Goal: Task Accomplishment & Management: Manage account settings

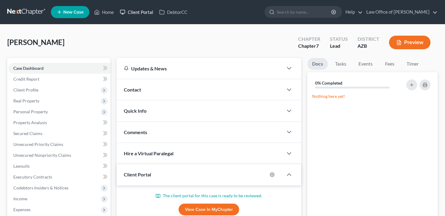
click at [141, 15] on link "Client Portal" at bounding box center [136, 12] width 39 height 11
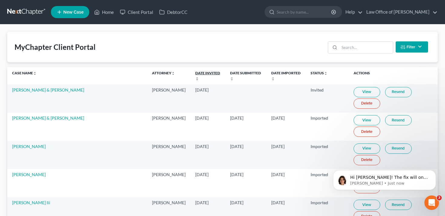
click at [195, 73] on link "Date Invited unfold_more expand_more expand_less" at bounding box center [207, 76] width 25 height 10
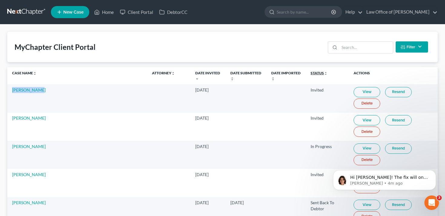
click at [311, 74] on link "Status unfold_more expand_more expand_less" at bounding box center [319, 73] width 17 height 5
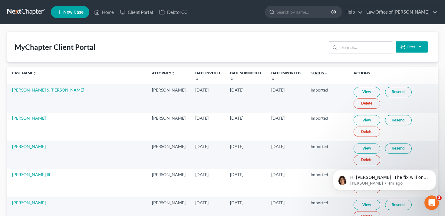
click at [311, 73] on link "Status unfold_more expand_more expand_less" at bounding box center [320, 73] width 18 height 5
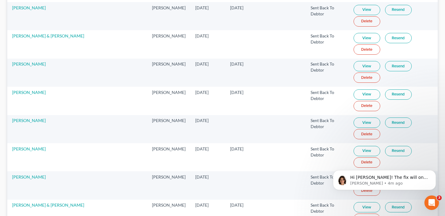
scroll to position [9, 0]
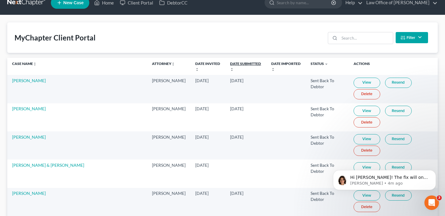
click at [230, 68] on icon "unfold_more" at bounding box center [232, 70] width 4 height 4
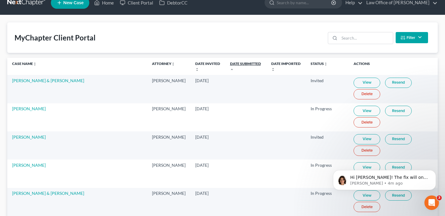
click at [230, 68] on icon "expand_less" at bounding box center [232, 70] width 4 height 4
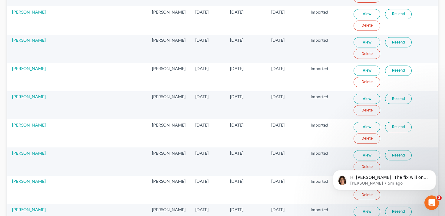
scroll to position [6263, 0]
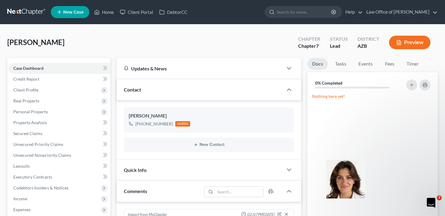
scroll to position [179, 0]
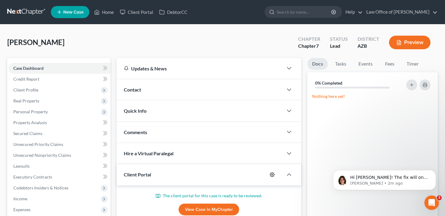
click at [272, 173] on icon "button" at bounding box center [272, 175] width 5 height 5
select select "0"
click at [274, 174] on icon "button" at bounding box center [272, 175] width 5 height 5
select select "0"
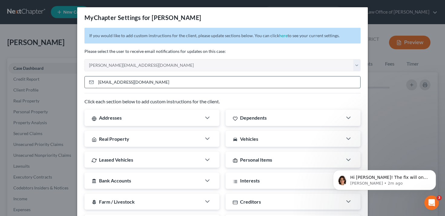
click at [165, 82] on input "jmirelez52@gmail.com" at bounding box center [228, 83] width 264 height 12
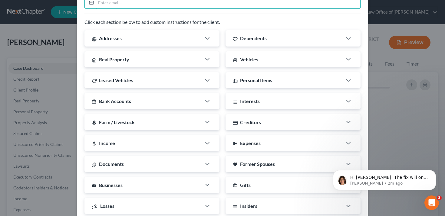
scroll to position [157, 0]
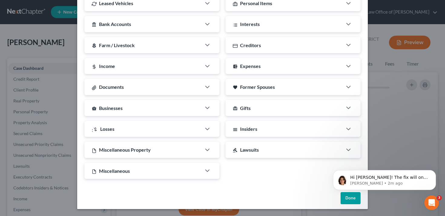
click at [348, 197] on body "Hi Alex! The fix will only affect new invites moving forward. I corrected that …" at bounding box center [384, 179] width 116 height 38
click at [347, 198] on html "Hi Alex! The fix will only affect new invites moving forward. I corrected that …" at bounding box center [384, 179] width 121 height 42
click at [433, 171] on icon "Dismiss notification" at bounding box center [434, 171] width 3 height 3
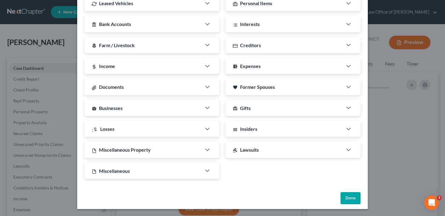
click at [350, 197] on button "Done" at bounding box center [351, 199] width 20 height 12
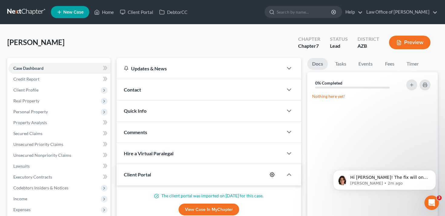
click at [272, 175] on circle "button" at bounding box center [272, 174] width 1 height 1
select select "0"
click at [178, 167] on div "Client Portal" at bounding box center [192, 174] width 151 height 21
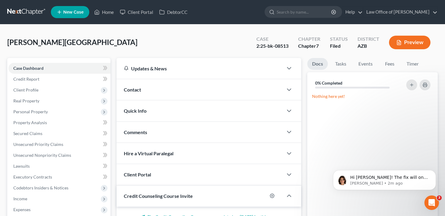
click at [177, 168] on div "Client Portal" at bounding box center [200, 174] width 167 height 21
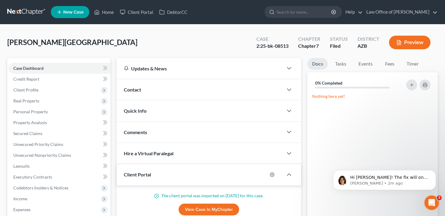
click at [270, 176] on div at bounding box center [275, 175] width 16 height 10
click at [272, 175] on icon "button" at bounding box center [272, 175] width 5 height 5
select select "0"
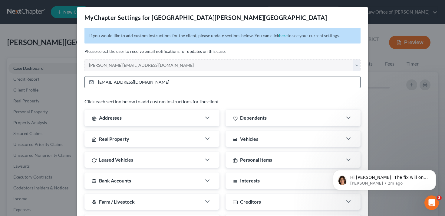
click at [212, 83] on input "2shay33@gmail.com" at bounding box center [228, 83] width 264 height 12
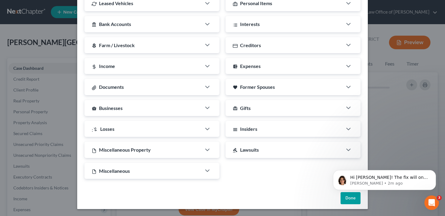
click at [349, 200] on html "Hi Alex! The fix will only affect new invites moving forward. I corrected that …" at bounding box center [384, 179] width 121 height 42
click at [434, 173] on icon "Dismiss notification" at bounding box center [434, 171] width 3 height 3
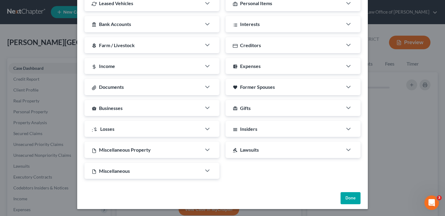
click at [356, 198] on button "Done" at bounding box center [351, 199] width 20 height 12
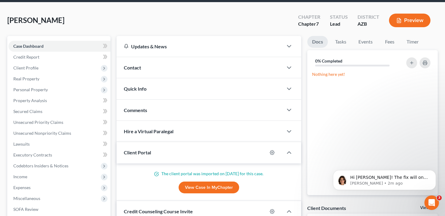
scroll to position [25, 0]
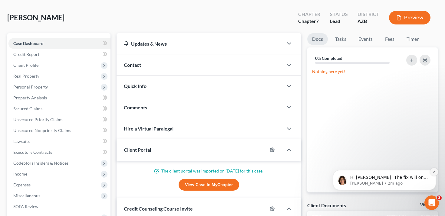
click at [435, 172] on icon "Dismiss notification" at bounding box center [434, 171] width 3 height 3
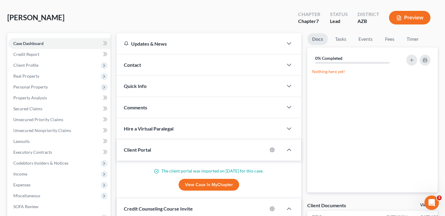
click at [270, 147] on div at bounding box center [275, 150] width 16 height 10
click at [274, 151] on icon "button" at bounding box center [272, 150] width 5 height 5
select select "0"
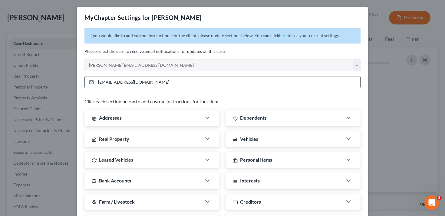
click at [249, 84] on input "charleslandis21@gmail.com" at bounding box center [228, 83] width 264 height 12
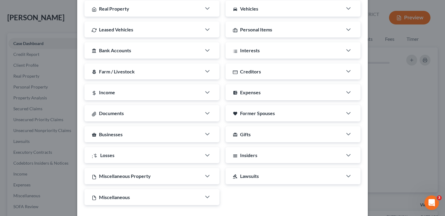
scroll to position [157, 0]
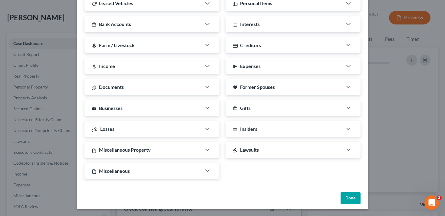
click at [347, 195] on button "Done" at bounding box center [351, 199] width 20 height 12
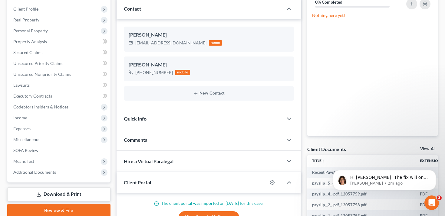
scroll to position [137, 0]
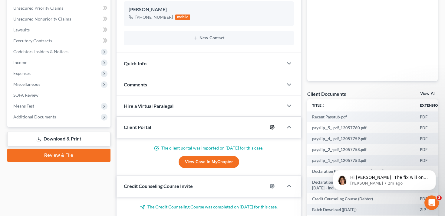
click at [272, 126] on icon "button" at bounding box center [272, 127] width 5 height 5
select select "0"
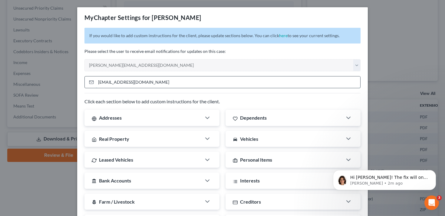
click at [264, 81] on input "brianrodriguez.561@gmail.com" at bounding box center [228, 83] width 264 height 12
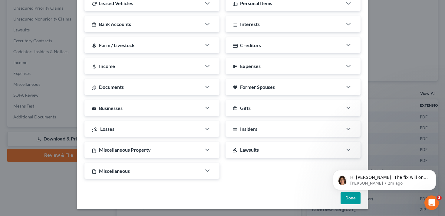
click at [350, 199] on html "Hi Alex! The fix will only affect new invites moving forward. I corrected that …" at bounding box center [384, 179] width 121 height 42
click at [433, 171] on icon "Dismiss notification" at bounding box center [434, 171] width 3 height 3
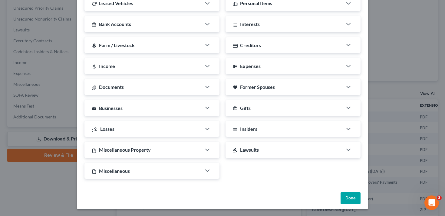
click at [351, 195] on button "Done" at bounding box center [351, 199] width 20 height 12
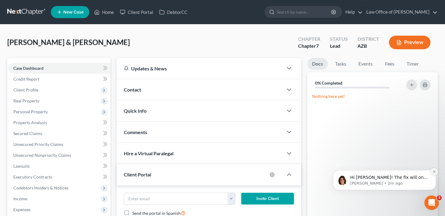
click at [434, 172] on icon "Dismiss notification" at bounding box center [434, 171] width 3 height 3
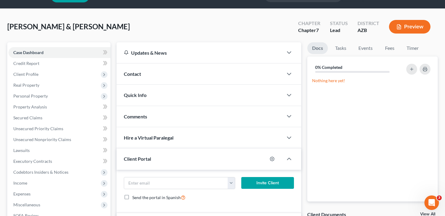
scroll to position [16, 0]
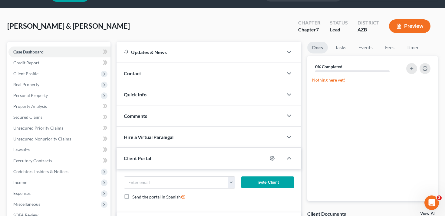
click at [278, 162] on div at bounding box center [275, 159] width 16 height 10
click at [269, 160] on div at bounding box center [275, 159] width 16 height 10
click at [275, 157] on div at bounding box center [275, 159] width 16 height 10
click at [273, 157] on icon "button" at bounding box center [272, 158] width 5 height 5
select select "0"
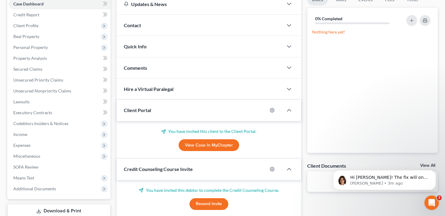
scroll to position [71, 0]
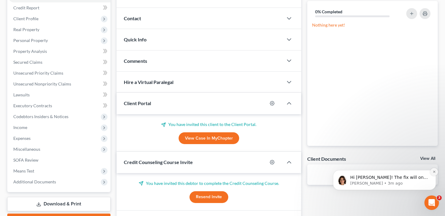
click at [435, 172] on icon "Dismiss notification" at bounding box center [434, 171] width 3 height 3
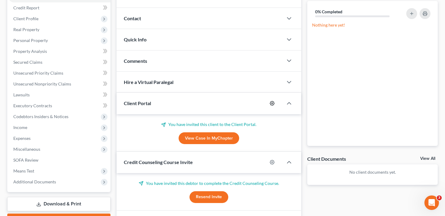
click at [273, 102] on icon "button" at bounding box center [272, 103] width 5 height 5
select select "0"
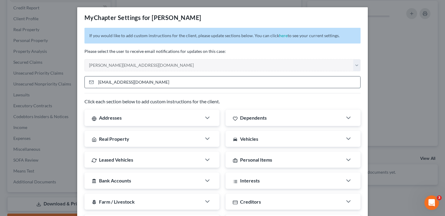
click at [255, 84] on input "[EMAIL_ADDRESS][DOMAIN_NAME]" at bounding box center [228, 83] width 264 height 12
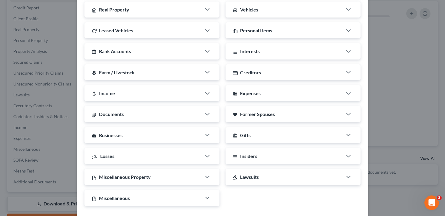
scroll to position [157, 0]
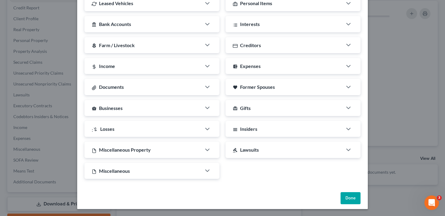
click at [355, 195] on button "Done" at bounding box center [351, 199] width 20 height 12
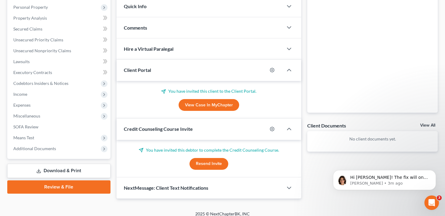
scroll to position [110, 0]
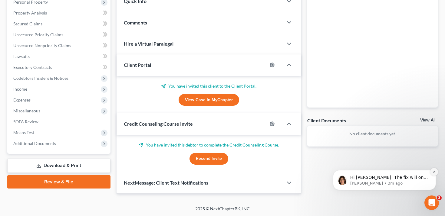
click at [434, 173] on icon "Dismiss notification" at bounding box center [434, 171] width 3 height 3
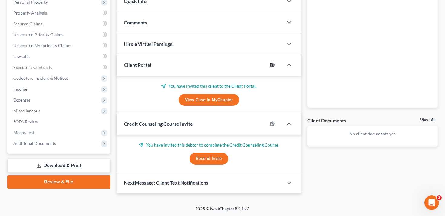
click at [272, 67] on icon "button" at bounding box center [272, 65] width 5 height 5
select select "0"
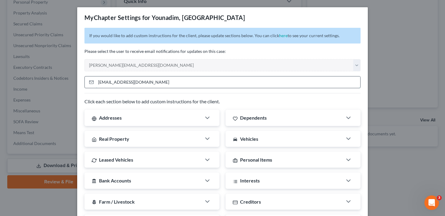
click at [267, 80] on input "sargeyounadim@gmail.com" at bounding box center [228, 83] width 264 height 12
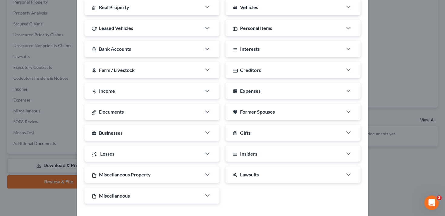
scroll to position [157, 0]
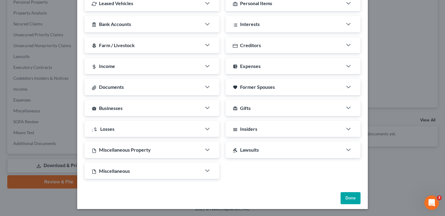
click at [351, 196] on button "Done" at bounding box center [351, 199] width 20 height 12
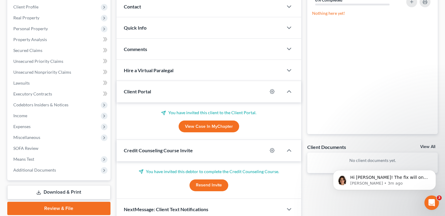
scroll to position [110, 0]
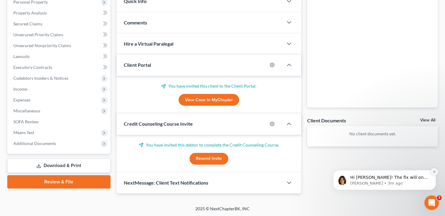
click at [432, 171] on button "Dismiss notification" at bounding box center [434, 172] width 8 height 8
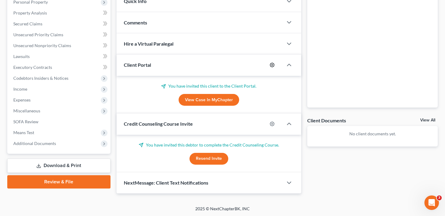
click at [272, 65] on icon "button" at bounding box center [272, 65] width 5 height 5
select select "0"
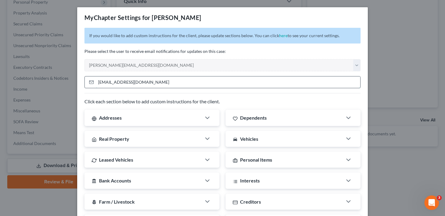
click at [246, 82] on input "arizonagal44@yahoo.com" at bounding box center [228, 83] width 264 height 12
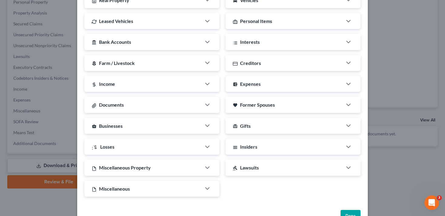
scroll to position [157, 0]
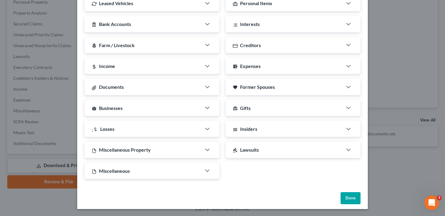
click at [340, 199] on div "Done" at bounding box center [222, 199] width 291 height 19
click at [347, 198] on button "Done" at bounding box center [351, 199] width 20 height 12
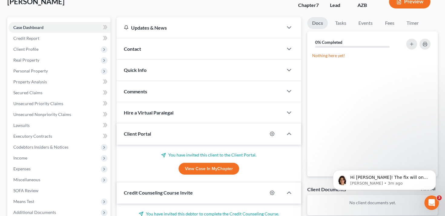
scroll to position [110, 0]
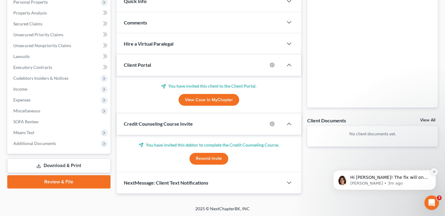
click at [433, 173] on icon "Dismiss notification" at bounding box center [434, 171] width 3 height 3
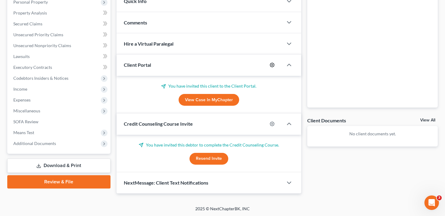
click at [272, 65] on icon "button" at bounding box center [272, 65] width 5 height 5
select select "0"
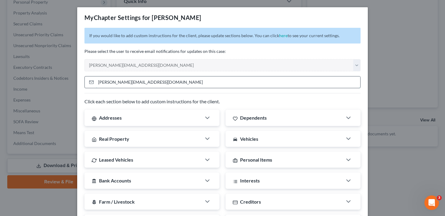
click at [267, 81] on input "[PERSON_NAME][EMAIL_ADDRESS][DOMAIN_NAME]" at bounding box center [228, 83] width 264 height 12
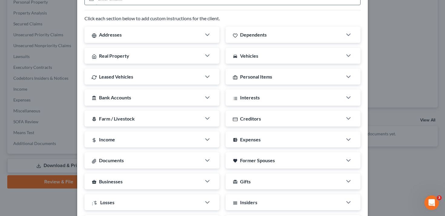
scroll to position [157, 0]
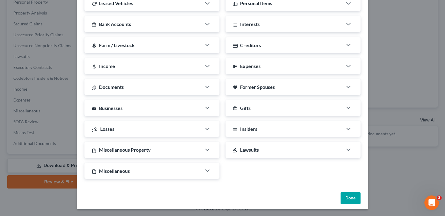
click at [355, 197] on button "Done" at bounding box center [351, 199] width 20 height 12
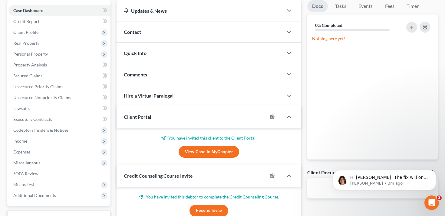
scroll to position [110, 0]
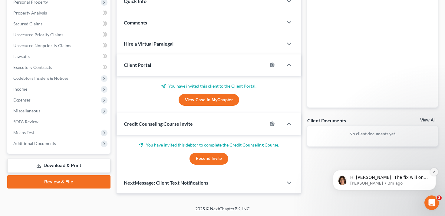
click at [433, 174] on button "Dismiss notification" at bounding box center [434, 172] width 8 height 8
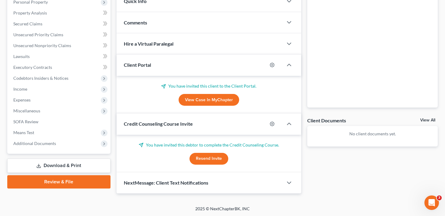
click at [271, 67] on div at bounding box center [275, 65] width 16 height 10
click at [272, 61] on div at bounding box center [275, 65] width 16 height 10
click at [272, 65] on icon "button" at bounding box center [272, 65] width 5 height 5
select select "0"
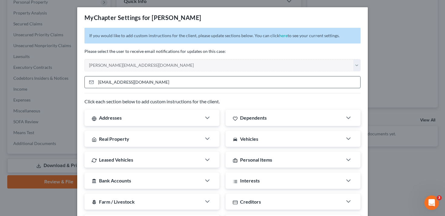
click at [267, 80] on input "heathlynn8919@gmail.com" at bounding box center [228, 83] width 264 height 12
click at [273, 72] on div "If you would like to add custom instructions for the client, please update sect…" at bounding box center [222, 187] width 291 height 319
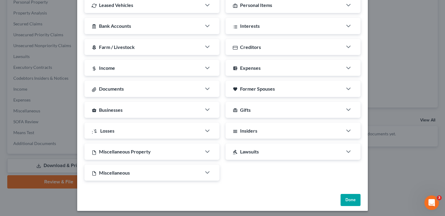
scroll to position [157, 0]
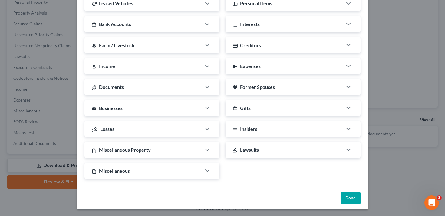
click at [351, 200] on button "Done" at bounding box center [351, 199] width 20 height 12
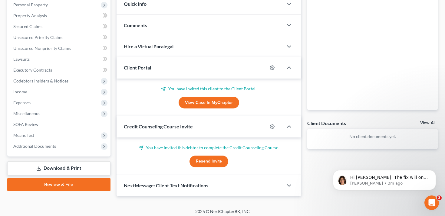
scroll to position [110, 0]
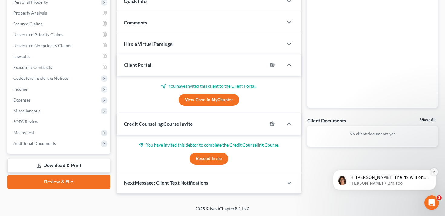
click at [436, 172] on icon "Dismiss notification" at bounding box center [434, 171] width 3 height 3
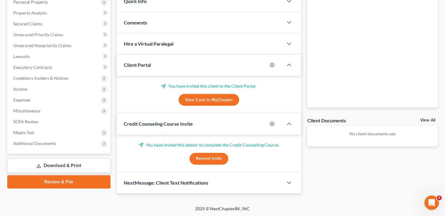
click at [275, 62] on div at bounding box center [275, 65] width 16 height 10
click at [274, 63] on icon "button" at bounding box center [272, 65] width 5 height 5
select select "0"
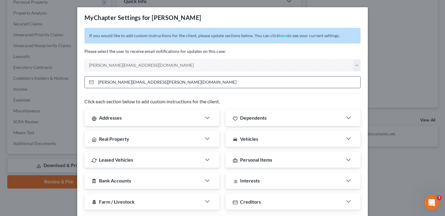
click at [261, 83] on input "[PERSON_NAME][EMAIL_ADDRESS][PERSON_NAME][DOMAIN_NAME]" at bounding box center [228, 83] width 264 height 12
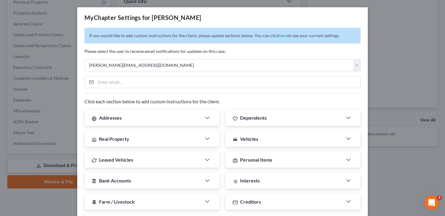
click at [277, 47] on div "If you would like to add custom instructions for the client, please update sect…" at bounding box center [222, 187] width 291 height 319
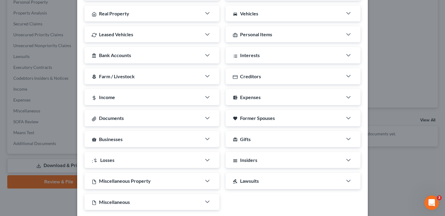
scroll to position [157, 0]
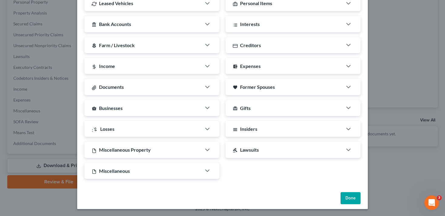
click at [349, 202] on button "Done" at bounding box center [351, 199] width 20 height 12
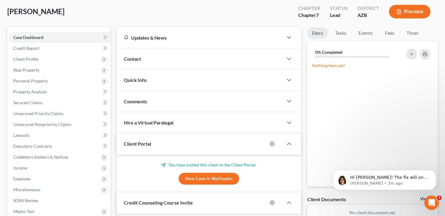
scroll to position [32, 0]
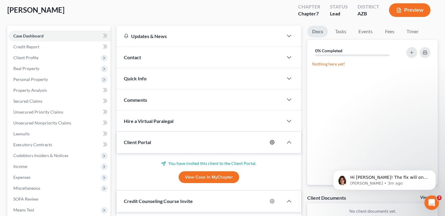
click at [272, 143] on icon "button" at bounding box center [272, 142] width 5 height 5
select select "0"
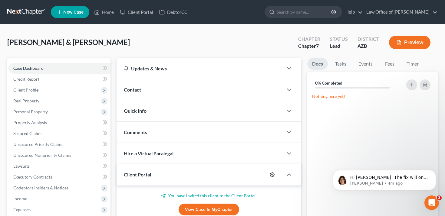
click at [272, 174] on circle "button" at bounding box center [272, 174] width 1 height 1
select select "0"
click at [274, 171] on div at bounding box center [275, 175] width 16 height 10
click at [273, 173] on icon "button" at bounding box center [272, 175] width 5 height 5
select select "0"
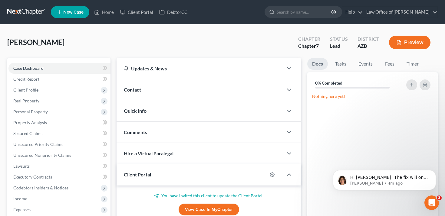
click at [274, 170] on div at bounding box center [275, 175] width 16 height 10
click at [274, 173] on icon "button" at bounding box center [272, 175] width 5 height 5
select select "0"
click at [276, 175] on div at bounding box center [275, 175] width 16 height 10
click at [273, 175] on icon "button" at bounding box center [272, 175] width 5 height 5
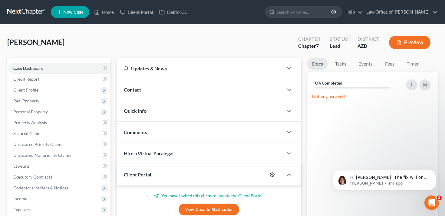
select select "0"
click at [271, 170] on div at bounding box center [275, 175] width 16 height 10
click at [271, 173] on icon "button" at bounding box center [272, 175] width 5 height 5
select select "0"
click at [272, 174] on circle "button" at bounding box center [272, 174] width 1 height 1
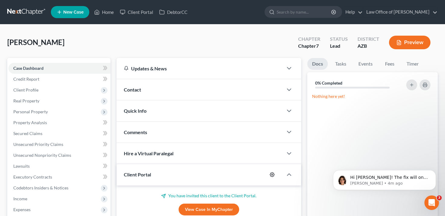
select select "0"
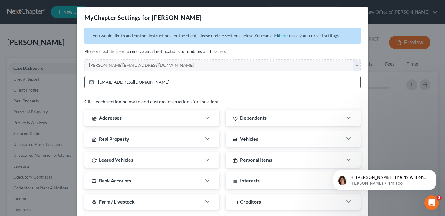
click at [169, 87] on input "[EMAIL_ADDRESS][DOMAIN_NAME]" at bounding box center [228, 83] width 264 height 12
click at [169, 86] on input "[EMAIL_ADDRESS][DOMAIN_NAME]" at bounding box center [228, 83] width 264 height 12
click at [205, 52] on p "Please select the user to receive email notifications for updates on this case:" at bounding box center [222, 51] width 276 height 6
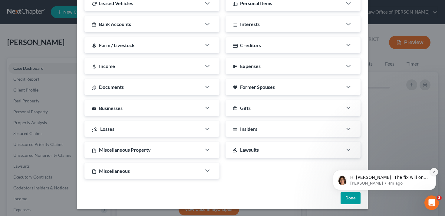
click at [433, 170] on icon "Dismiss notification" at bounding box center [434, 171] width 3 height 3
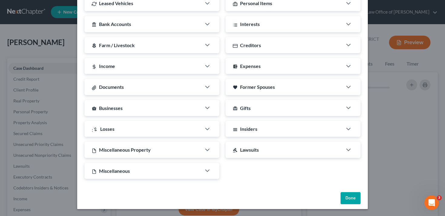
click at [353, 198] on button "Done" at bounding box center [351, 199] width 20 height 12
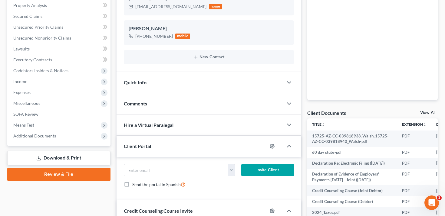
scroll to position [132, 0]
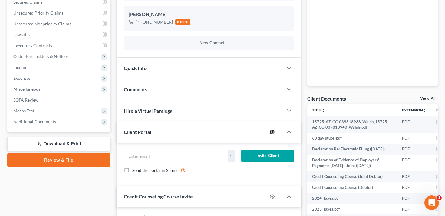
click at [274, 131] on icon "button" at bounding box center [272, 132] width 5 height 5
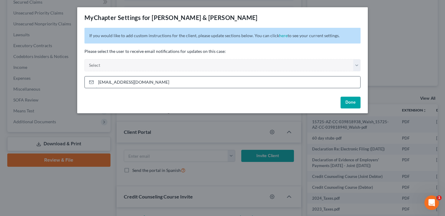
click at [258, 80] on input "videoshane@outlook.com" at bounding box center [228, 83] width 264 height 12
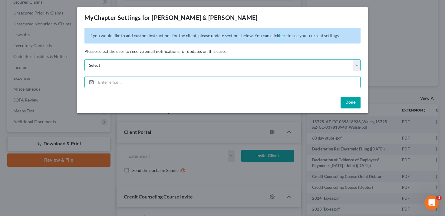
click at [274, 62] on select "Select [PERSON_NAME][EMAIL_ADDRESS][DOMAIN_NAME] [DOMAIN_NAME][EMAIL_ADDRESS][D…" at bounding box center [222, 65] width 276 height 12
select select "0"
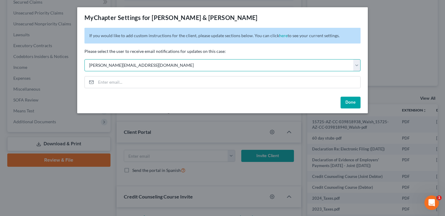
click at [84, 59] on select "Select [PERSON_NAME][EMAIL_ADDRESS][DOMAIN_NAME] [DOMAIN_NAME][EMAIL_ADDRESS][D…" at bounding box center [222, 65] width 276 height 12
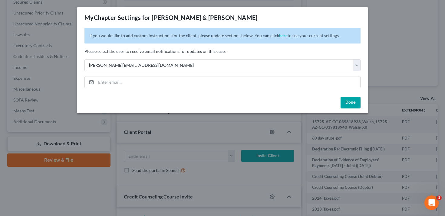
click at [348, 101] on button "Done" at bounding box center [351, 103] width 20 height 12
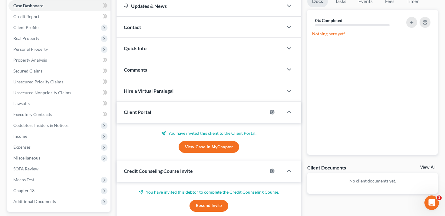
scroll to position [79, 0]
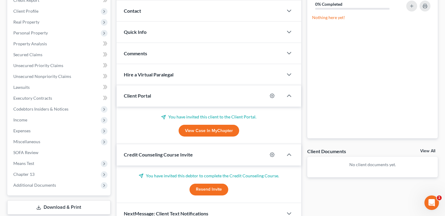
click at [274, 93] on div at bounding box center [275, 96] width 16 height 10
click at [272, 98] on div at bounding box center [275, 96] width 16 height 10
click at [273, 96] on icon "button" at bounding box center [272, 96] width 5 height 5
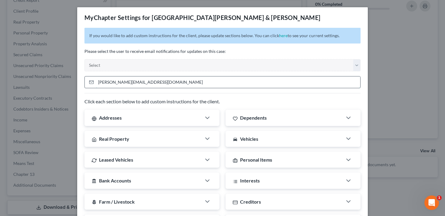
click at [248, 77] on input "[PERSON_NAME][EMAIL_ADDRESS][DOMAIN_NAME]" at bounding box center [228, 83] width 264 height 12
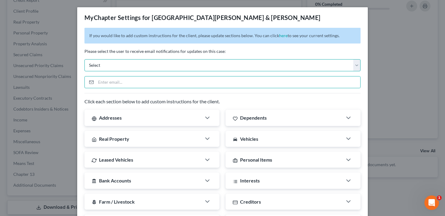
click at [243, 65] on select "Select [PERSON_NAME][EMAIL_ADDRESS][DOMAIN_NAME] [DOMAIN_NAME][EMAIL_ADDRESS][D…" at bounding box center [222, 65] width 276 height 12
select select "0"
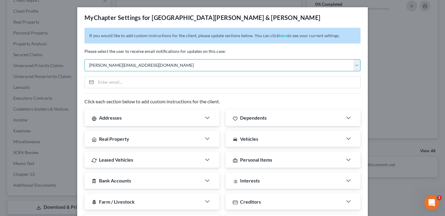
click at [84, 59] on select "Select [PERSON_NAME][EMAIL_ADDRESS][DOMAIN_NAME] [DOMAIN_NAME][EMAIL_ADDRESS][D…" at bounding box center [222, 65] width 276 height 12
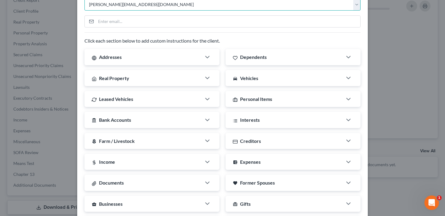
scroll to position [157, 0]
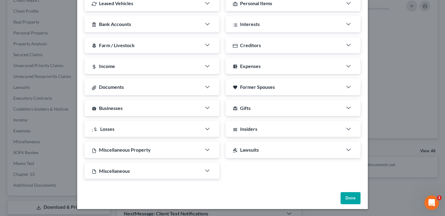
click at [347, 201] on button "Done" at bounding box center [351, 199] width 20 height 12
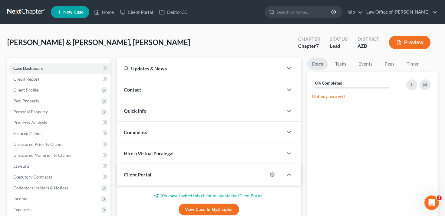
click at [272, 171] on div at bounding box center [275, 175] width 16 height 10
click at [271, 174] on icon "button" at bounding box center [272, 175] width 5 height 5
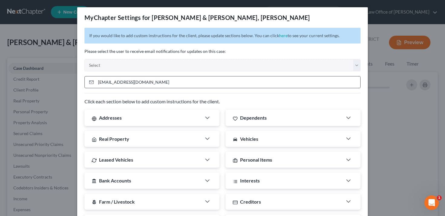
click at [250, 76] on div "[EMAIL_ADDRESS][DOMAIN_NAME]" at bounding box center [222, 82] width 276 height 12
click at [248, 83] on input "[EMAIL_ADDRESS][DOMAIN_NAME]" at bounding box center [228, 83] width 264 height 12
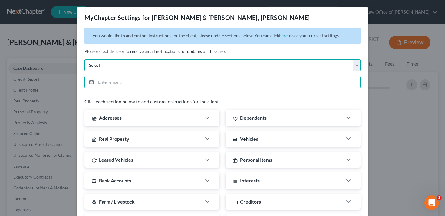
click at [243, 66] on select "Select [PERSON_NAME][EMAIL_ADDRESS][DOMAIN_NAME] [DOMAIN_NAME][EMAIL_ADDRESS][D…" at bounding box center [222, 65] width 276 height 12
select select "0"
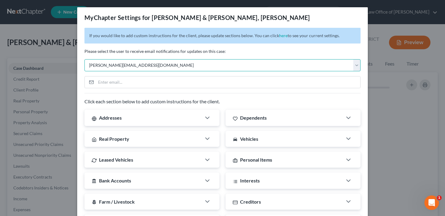
click at [84, 59] on select "Select [PERSON_NAME][EMAIL_ADDRESS][DOMAIN_NAME] [DOMAIN_NAME][EMAIL_ADDRESS][D…" at bounding box center [222, 65] width 276 height 12
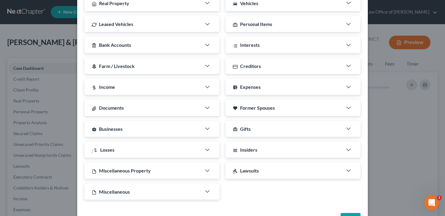
scroll to position [157, 0]
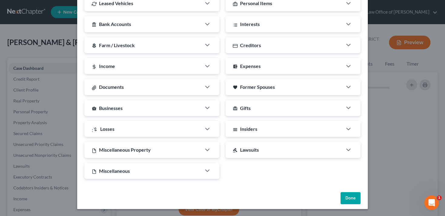
click at [347, 199] on button "Done" at bounding box center [351, 199] width 20 height 12
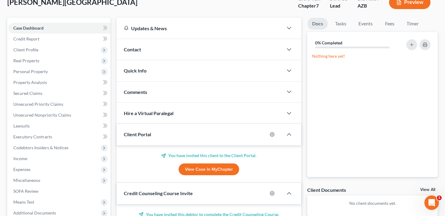
scroll to position [104, 0]
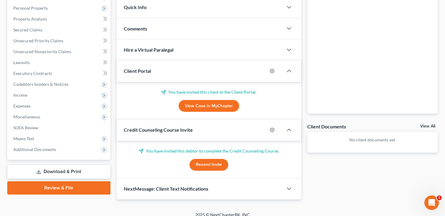
click at [274, 67] on div at bounding box center [275, 71] width 16 height 10
click at [273, 70] on icon "button" at bounding box center [272, 71] width 5 height 5
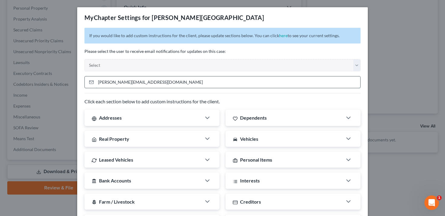
click at [245, 87] on input "chet.hughes3rd@gmail.com" at bounding box center [228, 83] width 264 height 12
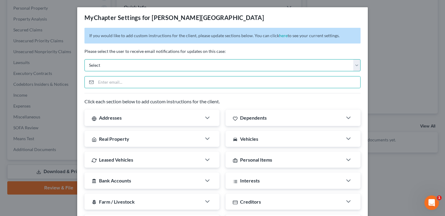
click at [234, 69] on select "Select [PERSON_NAME][EMAIL_ADDRESS][DOMAIN_NAME] [DOMAIN_NAME][EMAIL_ADDRESS][D…" at bounding box center [222, 65] width 276 height 12
select select "0"
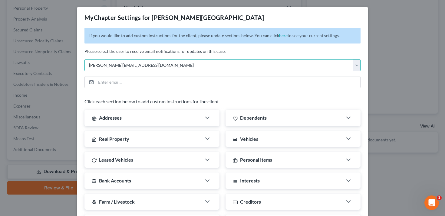
click at [84, 59] on select "Select [PERSON_NAME][EMAIL_ADDRESS][DOMAIN_NAME] [DOMAIN_NAME][EMAIL_ADDRESS][D…" at bounding box center [222, 65] width 276 height 12
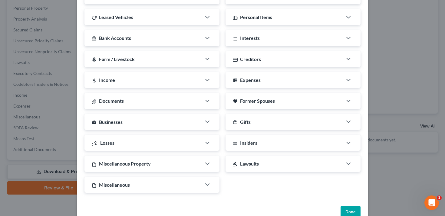
scroll to position [157, 0]
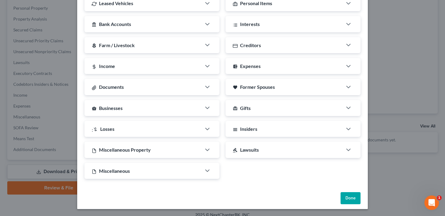
click at [354, 197] on button "Done" at bounding box center [351, 199] width 20 height 12
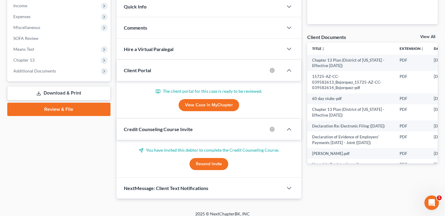
scroll to position [199, 0]
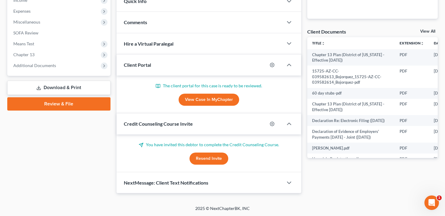
click at [271, 67] on div at bounding box center [275, 65] width 16 height 10
click at [272, 64] on icon "button" at bounding box center [272, 65] width 5 height 5
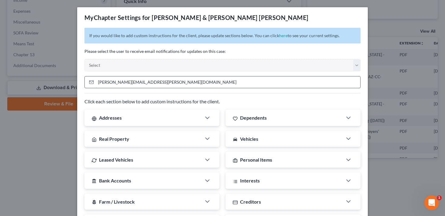
click at [230, 84] on input "rosie.bojorquez@gmail.com" at bounding box center [228, 83] width 264 height 12
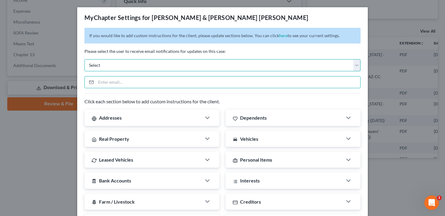
click at [228, 68] on select "Select [PERSON_NAME][EMAIL_ADDRESS][DOMAIN_NAME] [DOMAIN_NAME][EMAIL_ADDRESS][D…" at bounding box center [222, 65] width 276 height 12
select select "0"
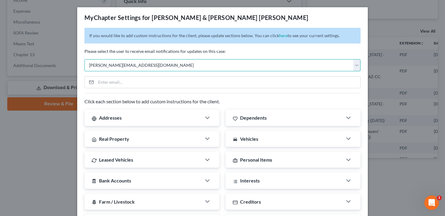
click at [84, 59] on select "Select [PERSON_NAME][EMAIL_ADDRESS][DOMAIN_NAME] [DOMAIN_NAME][EMAIL_ADDRESS][D…" at bounding box center [222, 65] width 276 height 12
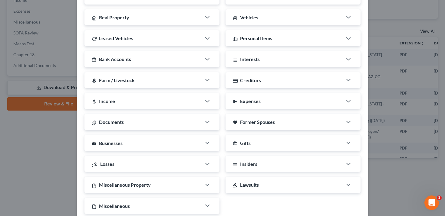
scroll to position [157, 0]
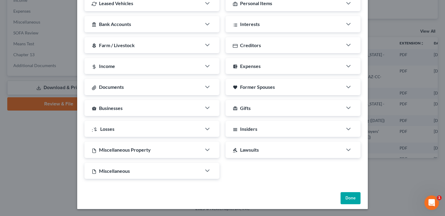
click at [353, 197] on button "Done" at bounding box center [351, 199] width 20 height 12
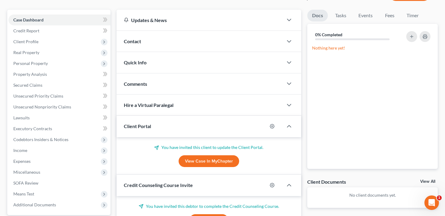
scroll to position [110, 0]
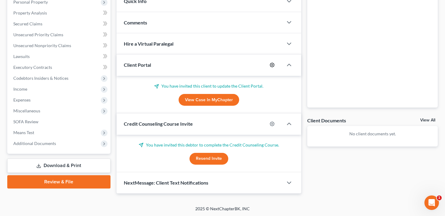
click at [273, 63] on icon "button" at bounding box center [272, 65] width 5 height 5
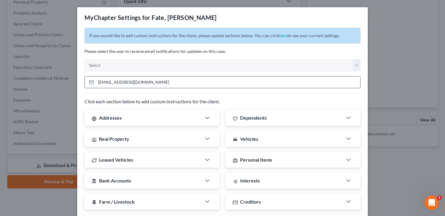
click at [223, 81] on input "dpfate@gmail.com" at bounding box center [228, 83] width 264 height 12
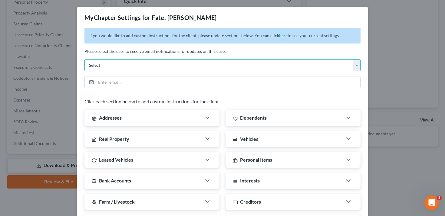
click at [223, 67] on select "Select [PERSON_NAME][EMAIL_ADDRESS][DOMAIN_NAME] [DOMAIN_NAME][EMAIL_ADDRESS][D…" at bounding box center [222, 65] width 276 height 12
select select "0"
click at [84, 59] on select "Select [PERSON_NAME][EMAIL_ADDRESS][DOMAIN_NAME] [DOMAIN_NAME][EMAIL_ADDRESS][D…" at bounding box center [222, 65] width 276 height 12
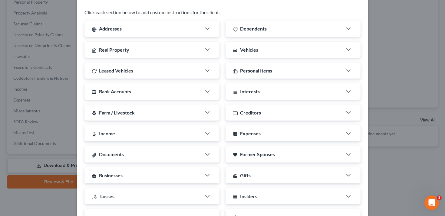
scroll to position [157, 0]
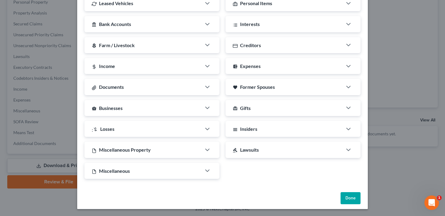
click at [350, 199] on button "Done" at bounding box center [351, 199] width 20 height 12
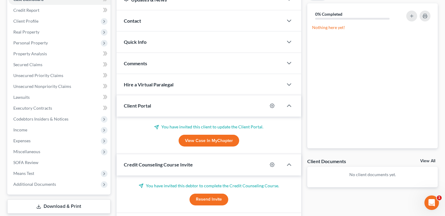
scroll to position [77, 0]
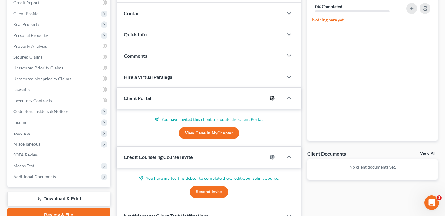
click at [273, 99] on icon "button" at bounding box center [272, 98] width 5 height 5
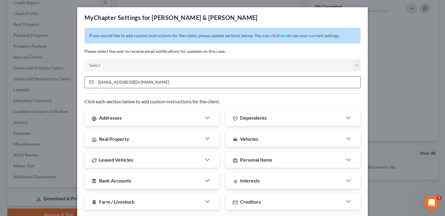
click at [177, 82] on input "aceruss12@gmail.com" at bounding box center [228, 83] width 264 height 12
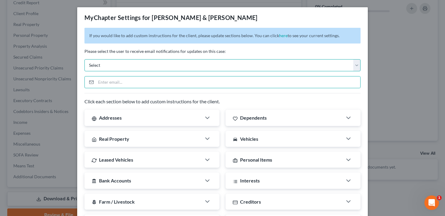
click at [165, 65] on select "Select [PERSON_NAME][EMAIL_ADDRESS][DOMAIN_NAME] [DOMAIN_NAME][EMAIL_ADDRESS][D…" at bounding box center [222, 65] width 276 height 12
select select "0"
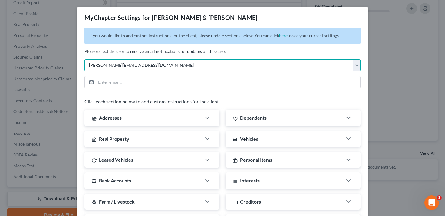
click at [84, 59] on select "Select [PERSON_NAME][EMAIL_ADDRESS][DOMAIN_NAME] [DOMAIN_NAME][EMAIL_ADDRESS][D…" at bounding box center [222, 65] width 276 height 12
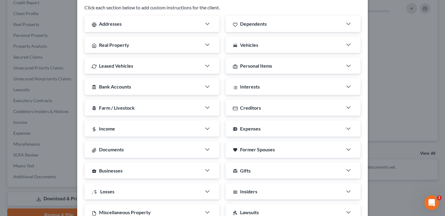
scroll to position [157, 0]
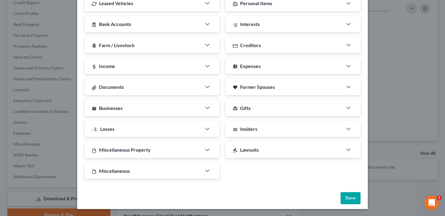
click at [352, 205] on div "Done" at bounding box center [222, 199] width 291 height 19
click at [352, 196] on button "Done" at bounding box center [351, 199] width 20 height 12
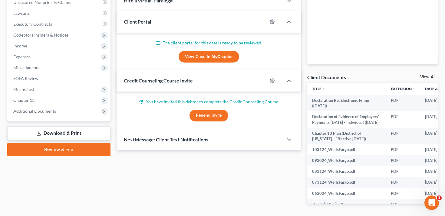
scroll to position [133, 0]
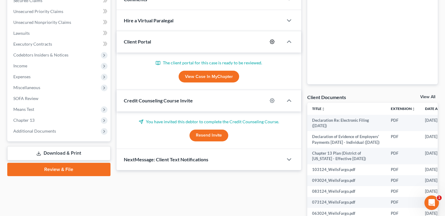
click at [271, 43] on icon "button" at bounding box center [272, 42] width 5 height 5
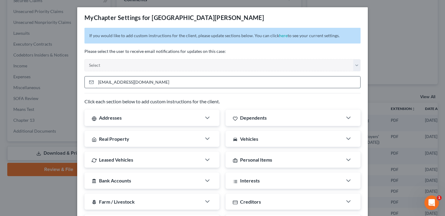
click at [250, 79] on input "[EMAIL_ADDRESS][DOMAIN_NAME]" at bounding box center [228, 83] width 264 height 12
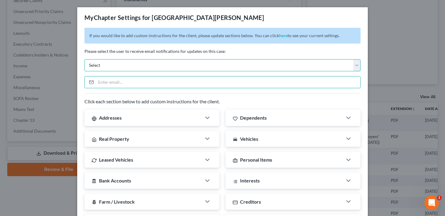
click at [252, 71] on select "Select [PERSON_NAME][EMAIL_ADDRESS][DOMAIN_NAME] [DOMAIN_NAME][EMAIL_ADDRESS][D…" at bounding box center [222, 65] width 276 height 12
select select "0"
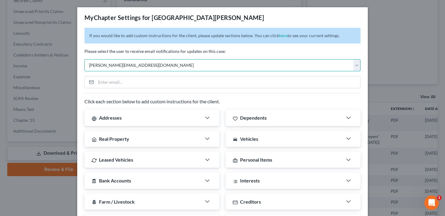
click at [84, 59] on select "Select [PERSON_NAME][EMAIL_ADDRESS][DOMAIN_NAME] [DOMAIN_NAME][EMAIL_ADDRESS][D…" at bounding box center [222, 65] width 276 height 12
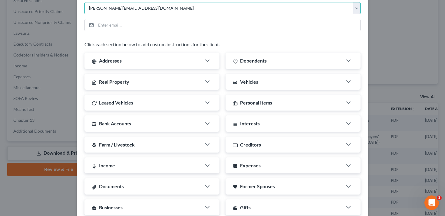
scroll to position [157, 0]
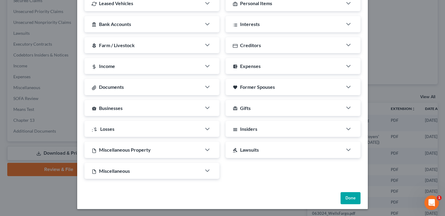
click at [346, 196] on button "Done" at bounding box center [351, 199] width 20 height 12
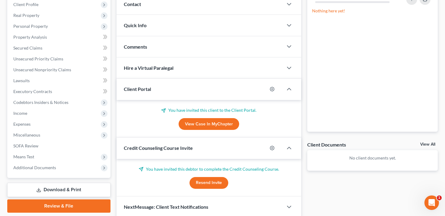
scroll to position [110, 0]
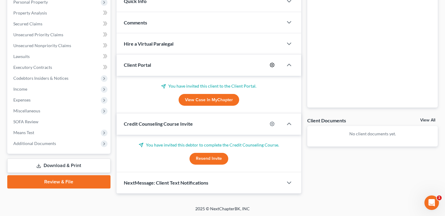
click at [271, 63] on icon "button" at bounding box center [272, 65] width 5 height 5
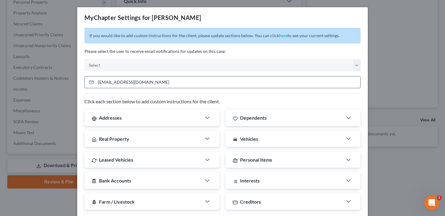
click at [222, 84] on input "[EMAIL_ADDRESS][DOMAIN_NAME]" at bounding box center [228, 83] width 264 height 12
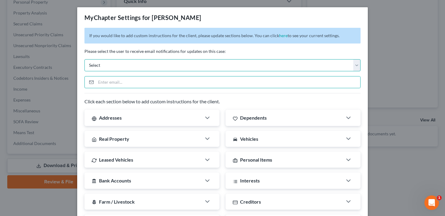
click at [219, 60] on select "Select [PERSON_NAME][EMAIL_ADDRESS][DOMAIN_NAME] [DOMAIN_NAME][EMAIL_ADDRESS][D…" at bounding box center [222, 65] width 276 height 12
click at [84, 59] on select "Select [PERSON_NAME][EMAIL_ADDRESS][DOMAIN_NAME] [DOMAIN_NAME][EMAIL_ADDRESS][D…" at bounding box center [222, 65] width 276 height 12
click at [217, 67] on select "Select [PERSON_NAME][EMAIL_ADDRESS][DOMAIN_NAME] [DOMAIN_NAME][EMAIL_ADDRESS][D…" at bounding box center [222, 65] width 276 height 12
select select "0"
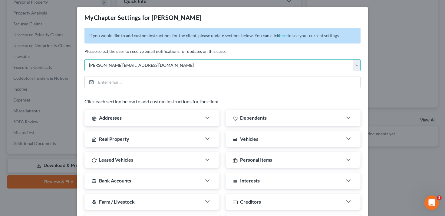
click at [84, 59] on select "Select [PERSON_NAME][EMAIL_ADDRESS][DOMAIN_NAME] [DOMAIN_NAME][EMAIL_ADDRESS][D…" at bounding box center [222, 65] width 276 height 12
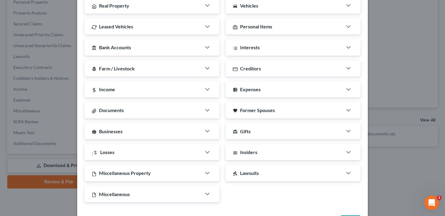
scroll to position [157, 0]
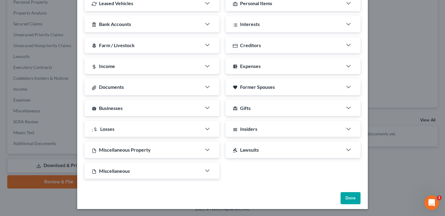
click at [350, 197] on button "Done" at bounding box center [351, 199] width 20 height 12
